Goal: Information Seeking & Learning: Learn about a topic

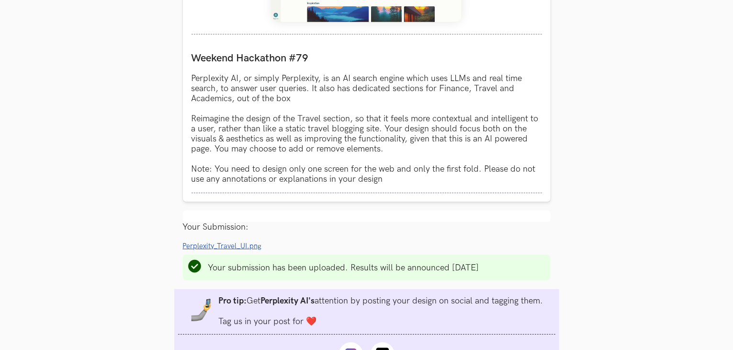
scroll to position [575, 0]
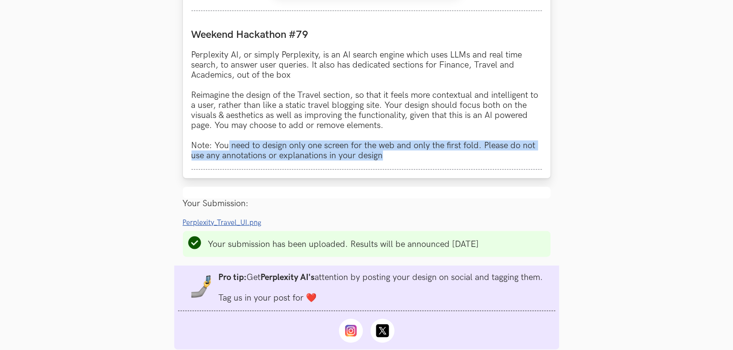
drag, startPoint x: 259, startPoint y: 158, endPoint x: 408, endPoint y: 161, distance: 149.0
click at [408, 160] on p "Perplexity AI, or simply Perplexity, is an AI search engine which uses LLMs and…" at bounding box center [367, 105] width 351 height 111
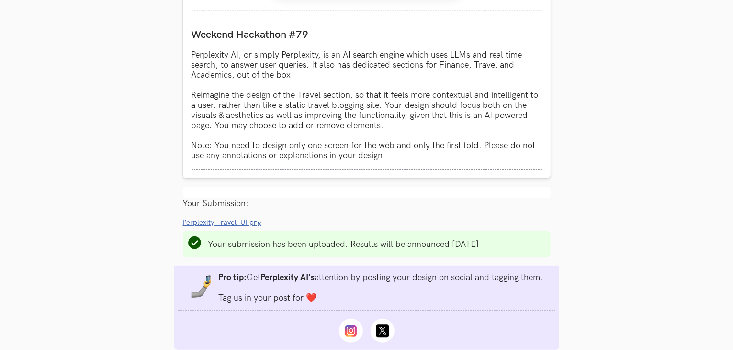
click at [455, 227] on li "Progress value is 100% Perplexity_Travel_UI.png Remove File" at bounding box center [367, 222] width 368 height 10
click at [242, 227] on span "Perplexity_Travel_UI.png" at bounding box center [222, 222] width 79 height 8
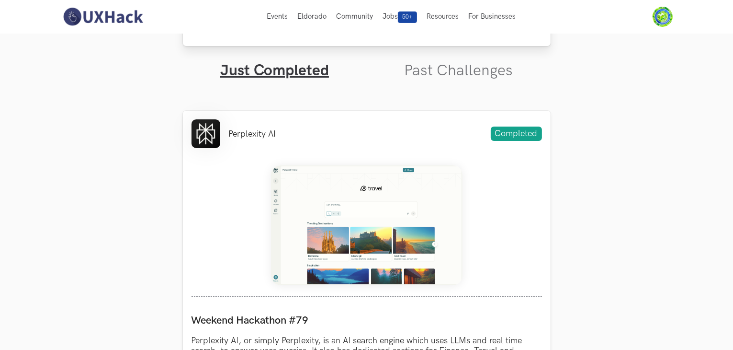
scroll to position [287, 0]
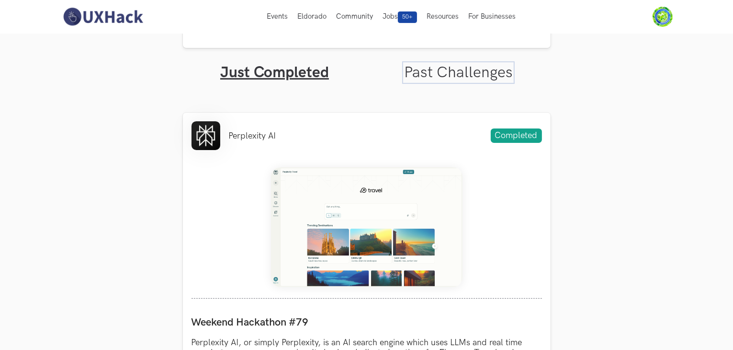
click at [436, 69] on link "Past Challenges" at bounding box center [458, 72] width 109 height 19
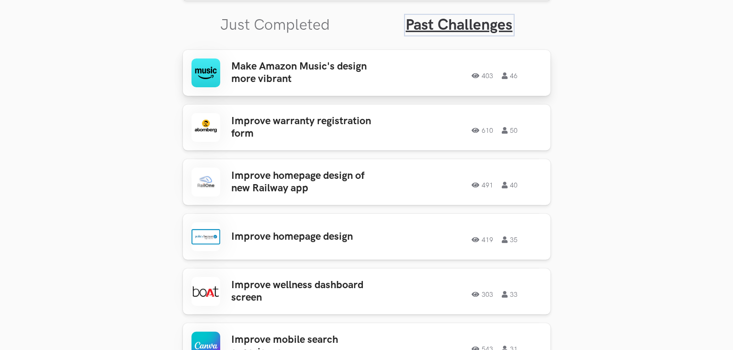
scroll to position [335, 0]
click at [364, 69] on h3 "Make Amazon Music's design more vibrant" at bounding box center [306, 72] width 149 height 25
click at [251, 28] on link "Just Completed" at bounding box center [276, 24] width 110 height 19
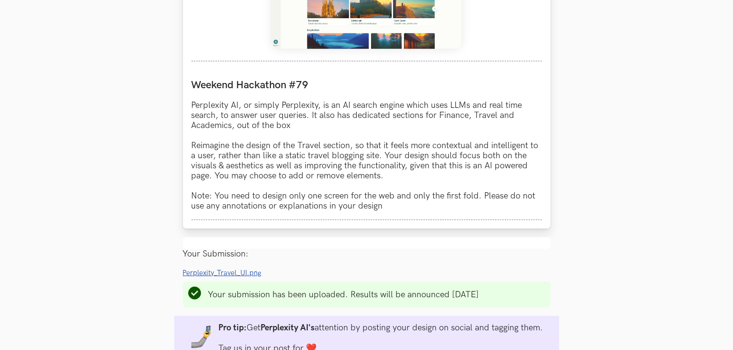
scroll to position [623, 0]
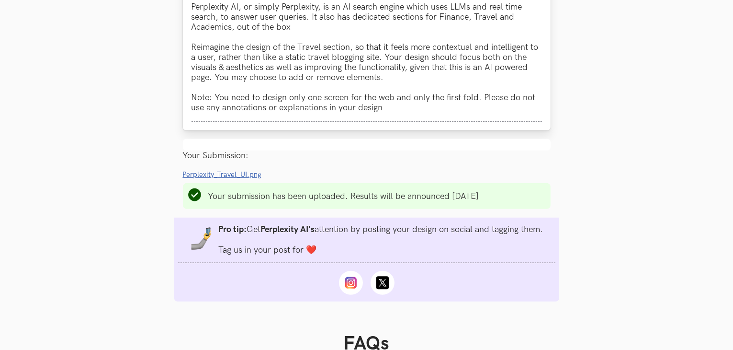
click at [257, 113] on p "Perplexity AI, or simply Perplexity, is an AI search engine which uses LLMs and…" at bounding box center [367, 57] width 351 height 111
drag, startPoint x: 220, startPoint y: 94, endPoint x: 293, endPoint y: 99, distance: 73.5
click at [293, 99] on p "Perplexity AI, or simply Perplexity, is an AI search engine which uses LLMs and…" at bounding box center [367, 57] width 351 height 111
click at [226, 178] on span "Perplexity_Travel_UI.png" at bounding box center [222, 175] width 79 height 8
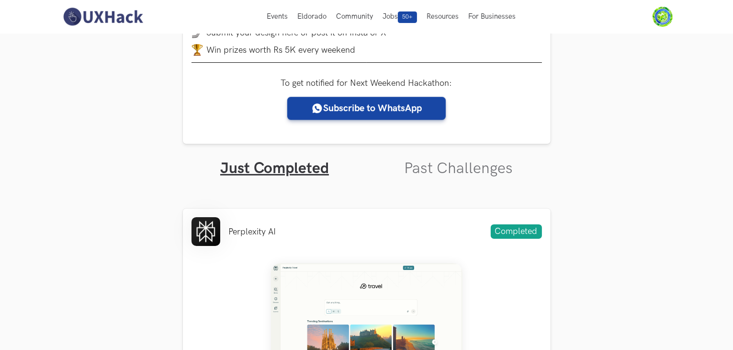
scroll to position [0, 0]
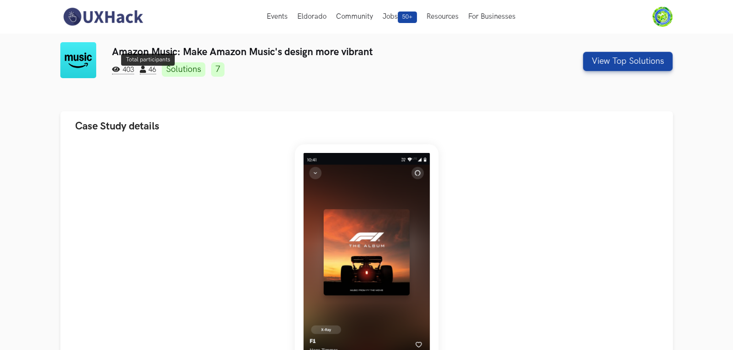
click at [149, 69] on span "46" at bounding box center [148, 70] width 16 height 9
click at [191, 69] on link "Solutions" at bounding box center [184, 69] width 44 height 14
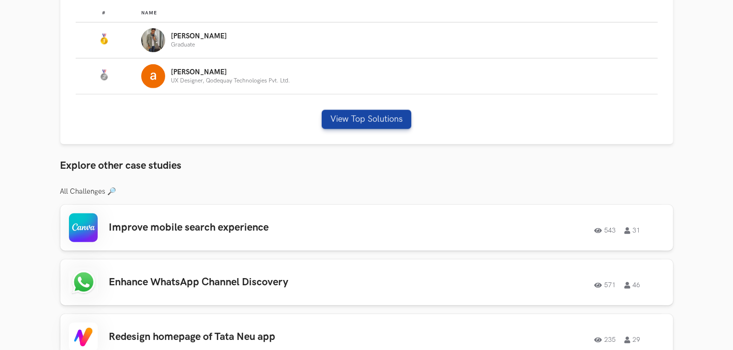
scroll to position [586, 0]
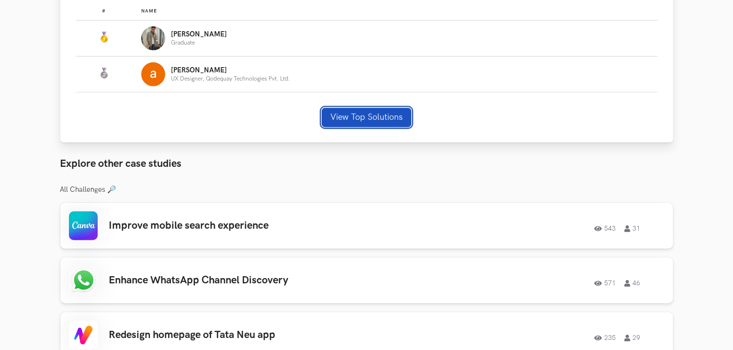
click at [367, 124] on button "View Top Solutions" at bounding box center [367, 117] width 90 height 19
